Goal: Information Seeking & Learning: Learn about a topic

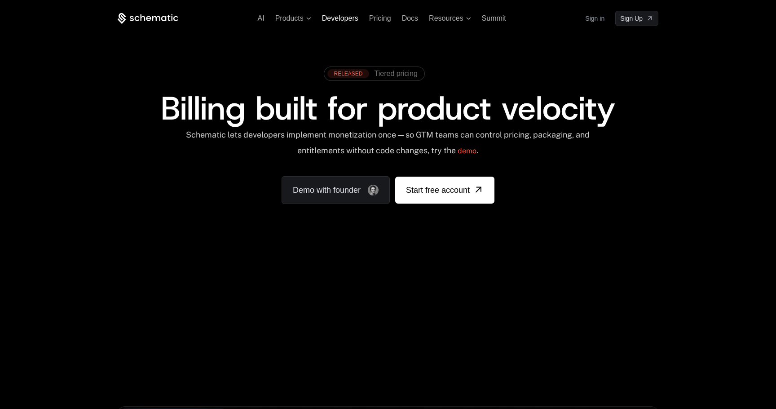
click at [337, 18] on span "Developers" at bounding box center [340, 18] width 36 height 8
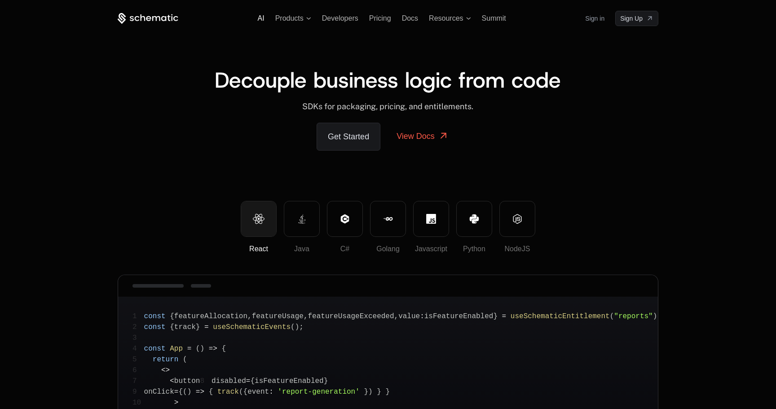
click at [261, 19] on span "AI" at bounding box center [261, 18] width 7 height 8
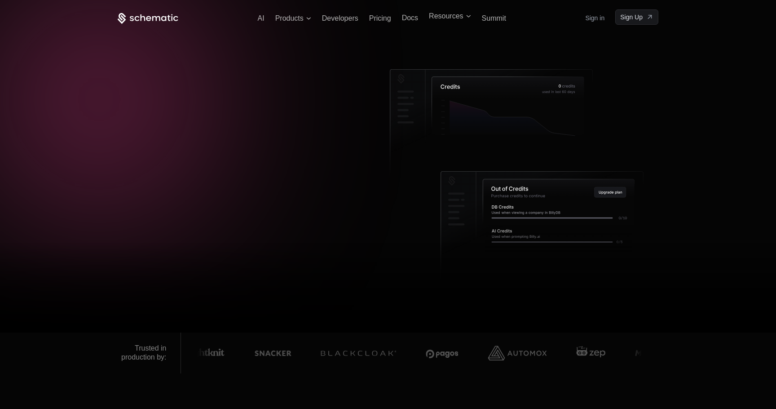
click at [165, 7] on div at bounding box center [388, 204] width 776 height 409
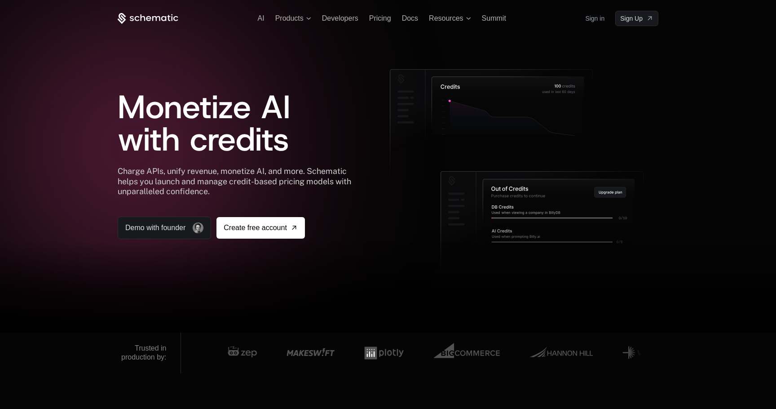
drag, startPoint x: 218, startPoint y: 190, endPoint x: 188, endPoint y: 136, distance: 62.1
click at [188, 136] on div "Monetize AI with credits Charge APIs, unify revenue, monetize AI, and more. Sch…" at bounding box center [239, 154] width 243 height 170
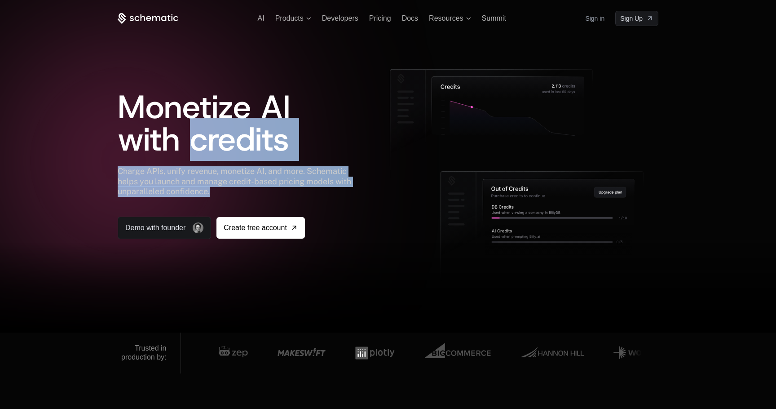
click at [188, 140] on span "Monetize AI with credits" at bounding box center [204, 122] width 173 height 75
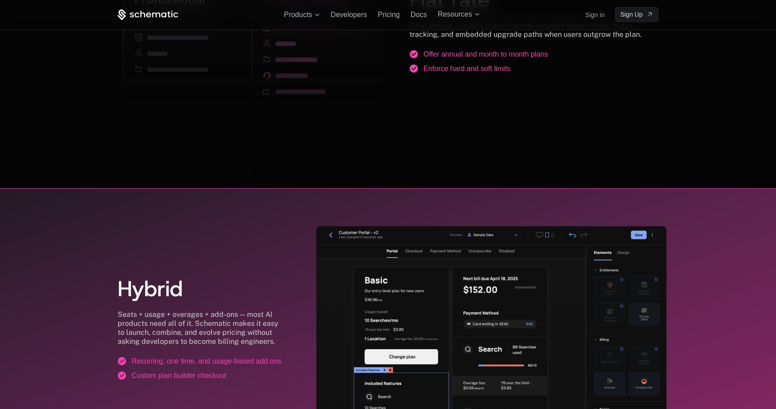
scroll to position [1427, 0]
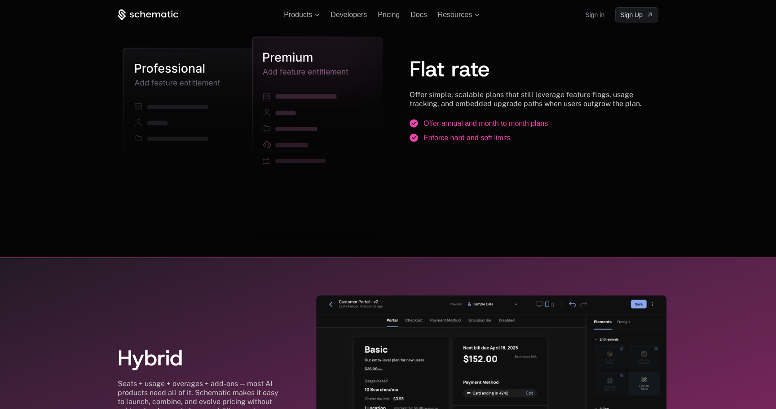
click at [160, 15] on icon at bounding box center [156, 14] width 8 height 5
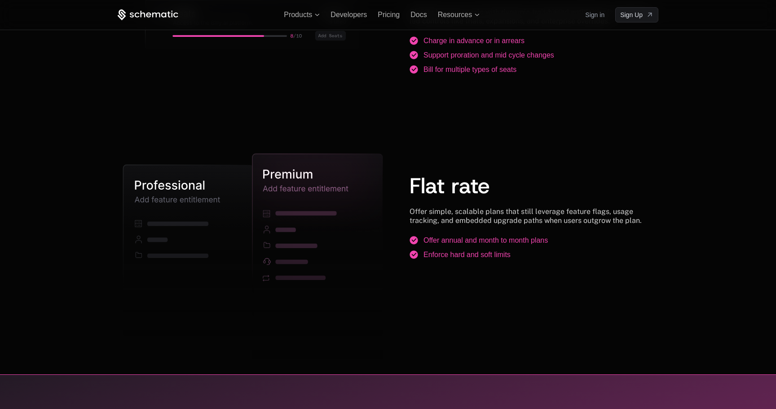
scroll to position [1244, 0]
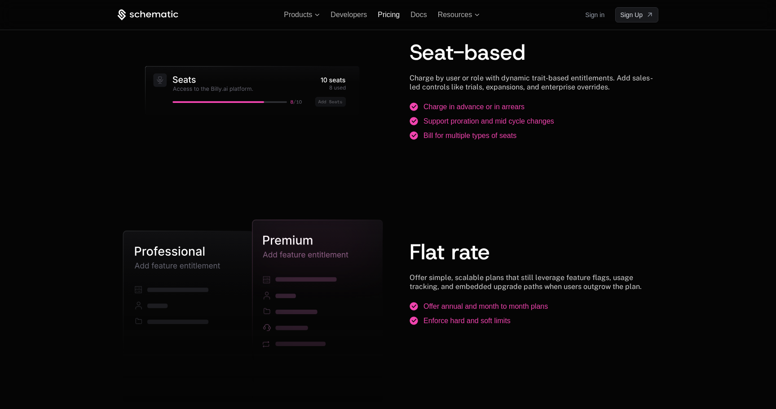
click at [386, 17] on span "Pricing" at bounding box center [389, 15] width 22 height 8
